Goal: Task Accomplishment & Management: Use online tool/utility

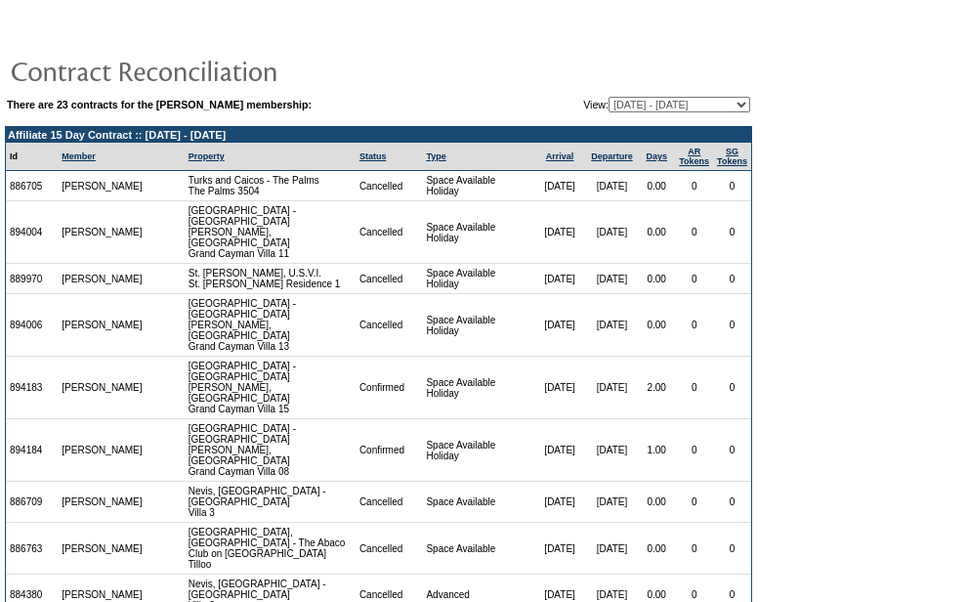
click at [620, 101] on select "[DATE] - [DATE] [DATE] - [DATE] [DATE] - [DATE] [DATE] - [DATE] [DATE] - [DATE]…" at bounding box center [679, 105] width 142 height 16
select select "44705"
click at [608, 98] on select "[DATE] - [DATE] [DATE] - [DATE] [DATE] - [DATE] [DATE] - [DATE] [DATE] - [DATE]…" at bounding box center [679, 105] width 142 height 16
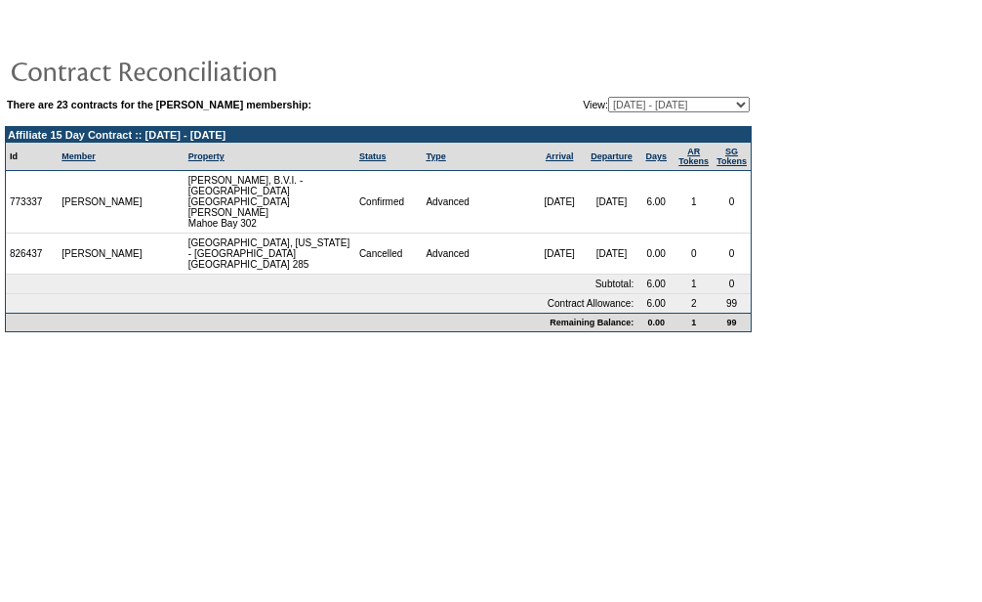
click at [636, 106] on select "[DATE] - [DATE] [DATE] - [DATE] [DATE] - [DATE] [DATE] - [DATE] [DATE] - [DATE]…" at bounding box center [679, 105] width 142 height 16
select select "37402"
click at [608, 98] on select "[DATE] - [DATE] [DATE] - [DATE] [DATE] - [DATE] [DATE] - [DATE] [DATE] - [DATE]…" at bounding box center [679, 105] width 142 height 16
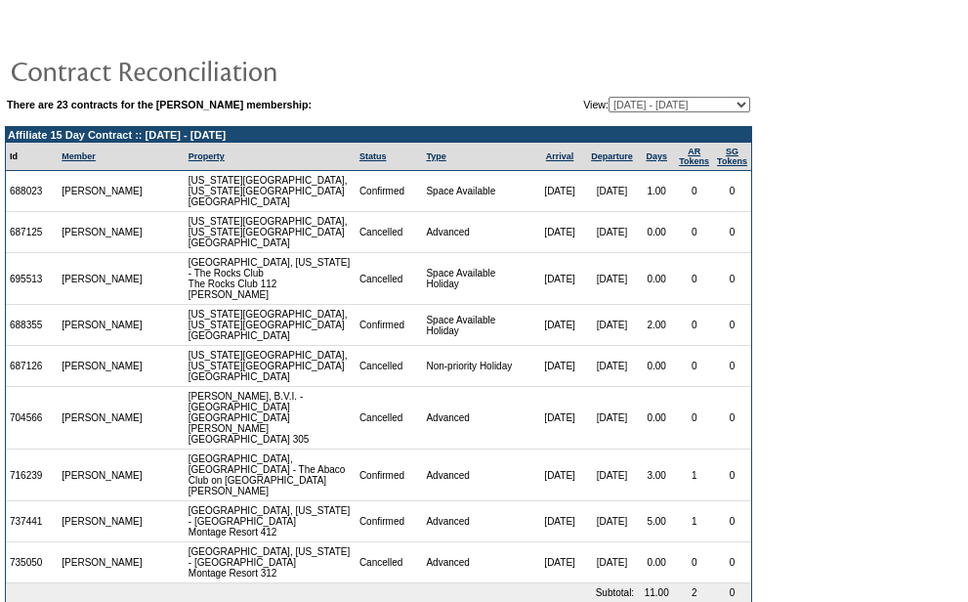
scroll to position [60, 0]
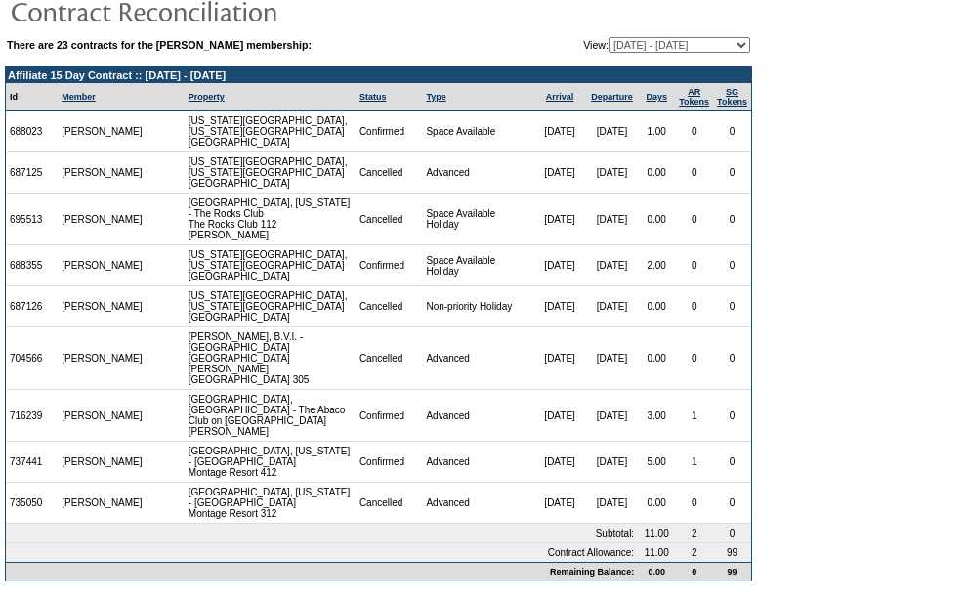
click at [646, 50] on select "[DATE] - [DATE] [DATE] - [DATE] [DATE] - [DATE] [DATE] - [DATE] [DATE] - [DATE]…" at bounding box center [679, 45] width 142 height 16
select select "33030"
click at [608, 38] on select "[DATE] - [DATE] [DATE] - [DATE] [DATE] - [DATE] [DATE] - [DATE] [DATE] - [DATE]…" at bounding box center [679, 45] width 142 height 16
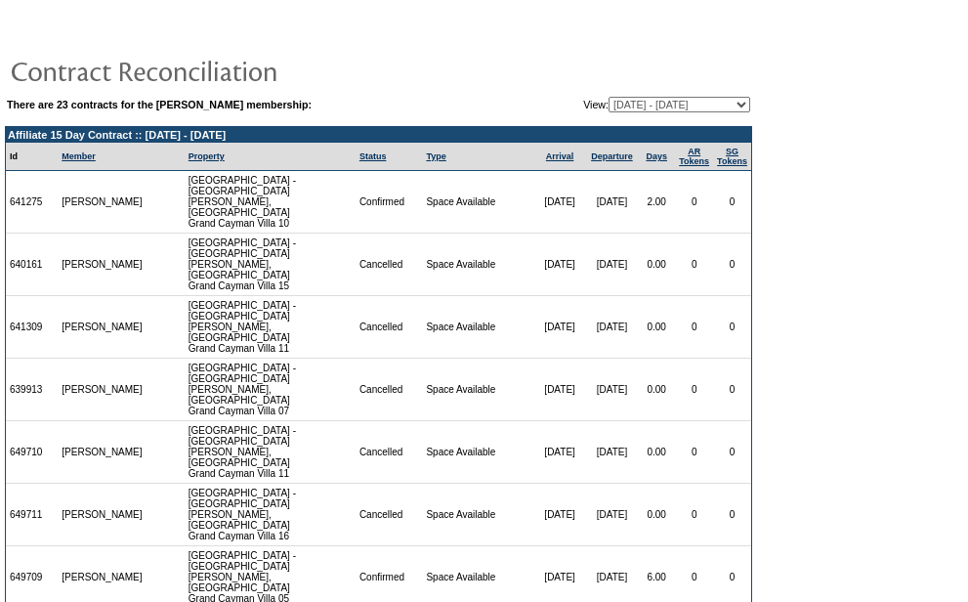
click at [623, 103] on select "[DATE] - [DATE] [DATE] - [DATE] [DATE] - [DATE] [DATE] - [DATE] [DATE] - [DATE]…" at bounding box center [679, 105] width 142 height 16
select select "29664"
click at [608, 98] on select "[DATE] - [DATE] [DATE] - [DATE] [DATE] - [DATE] [DATE] - [DATE] [DATE] - [DATE]…" at bounding box center [679, 105] width 142 height 16
